Goal: Find specific page/section: Find specific page/section

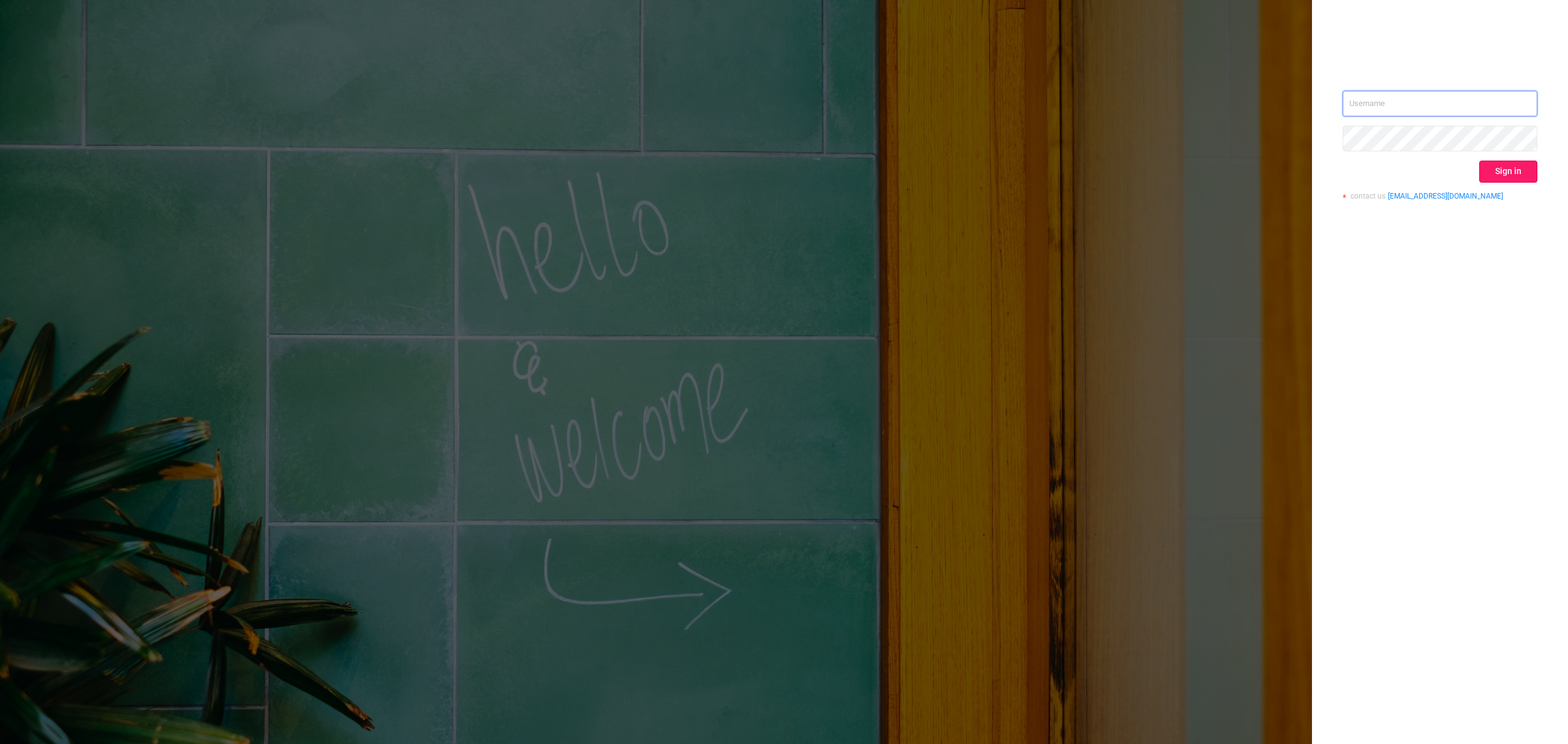
type input "[EMAIL_ADDRESS][DOMAIN_NAME]"
click at [1514, 170] on button "Sign in" at bounding box center [1509, 172] width 58 height 22
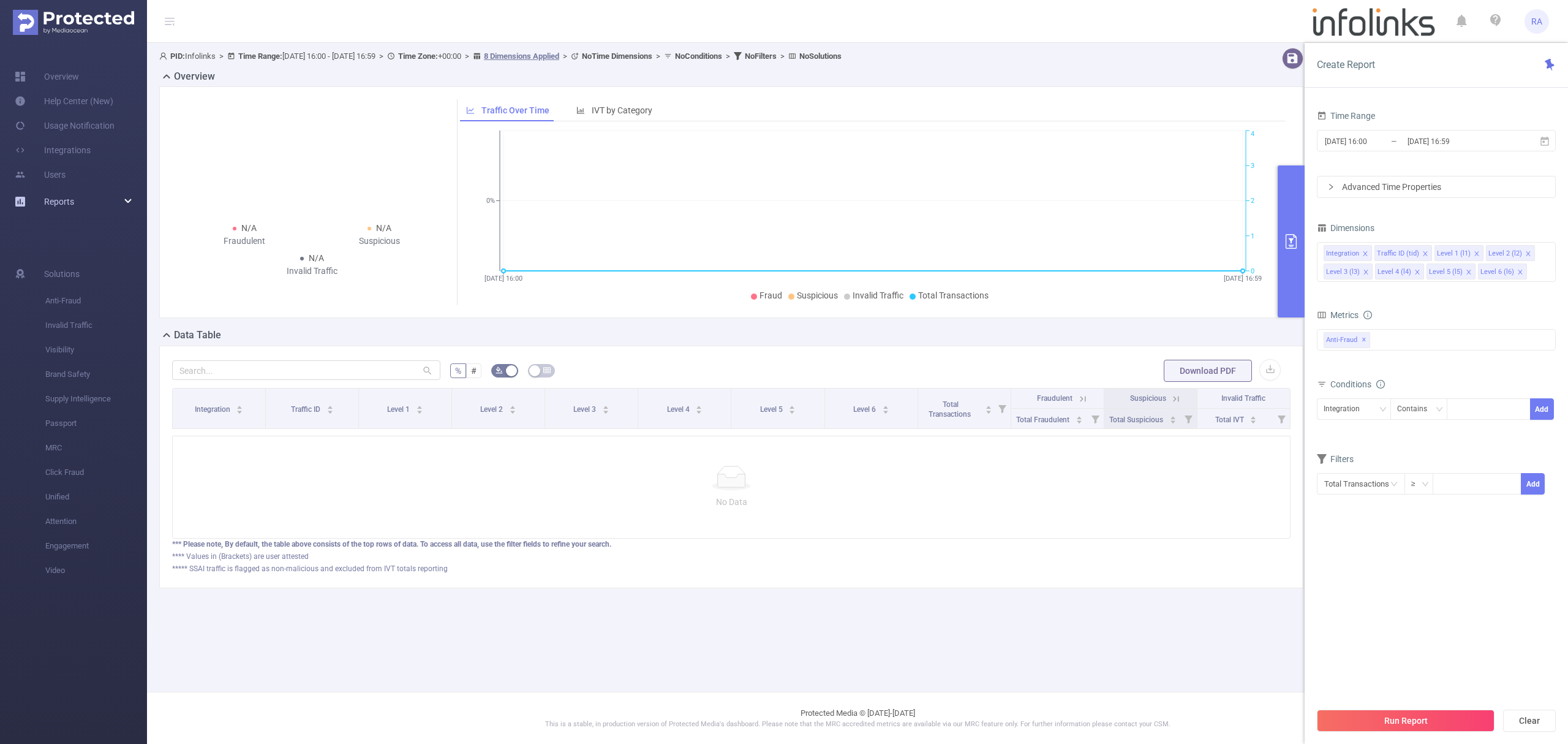
click at [61, 199] on span "Reports" at bounding box center [59, 202] width 30 height 10
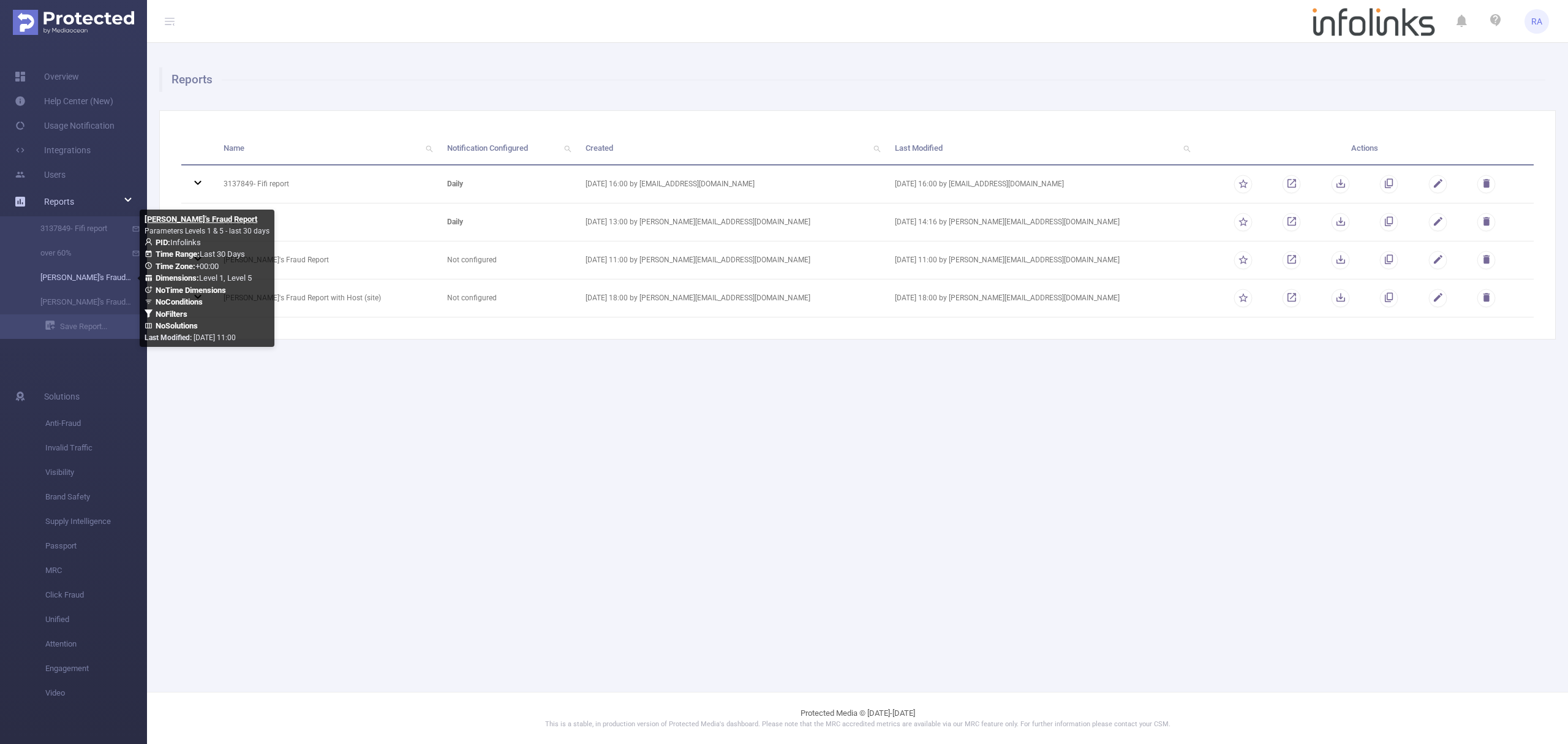
click at [76, 282] on link "[PERSON_NAME]'s Fraud Report" at bounding box center [78, 278] width 108 height 24
